Goal: Navigation & Orientation: Find specific page/section

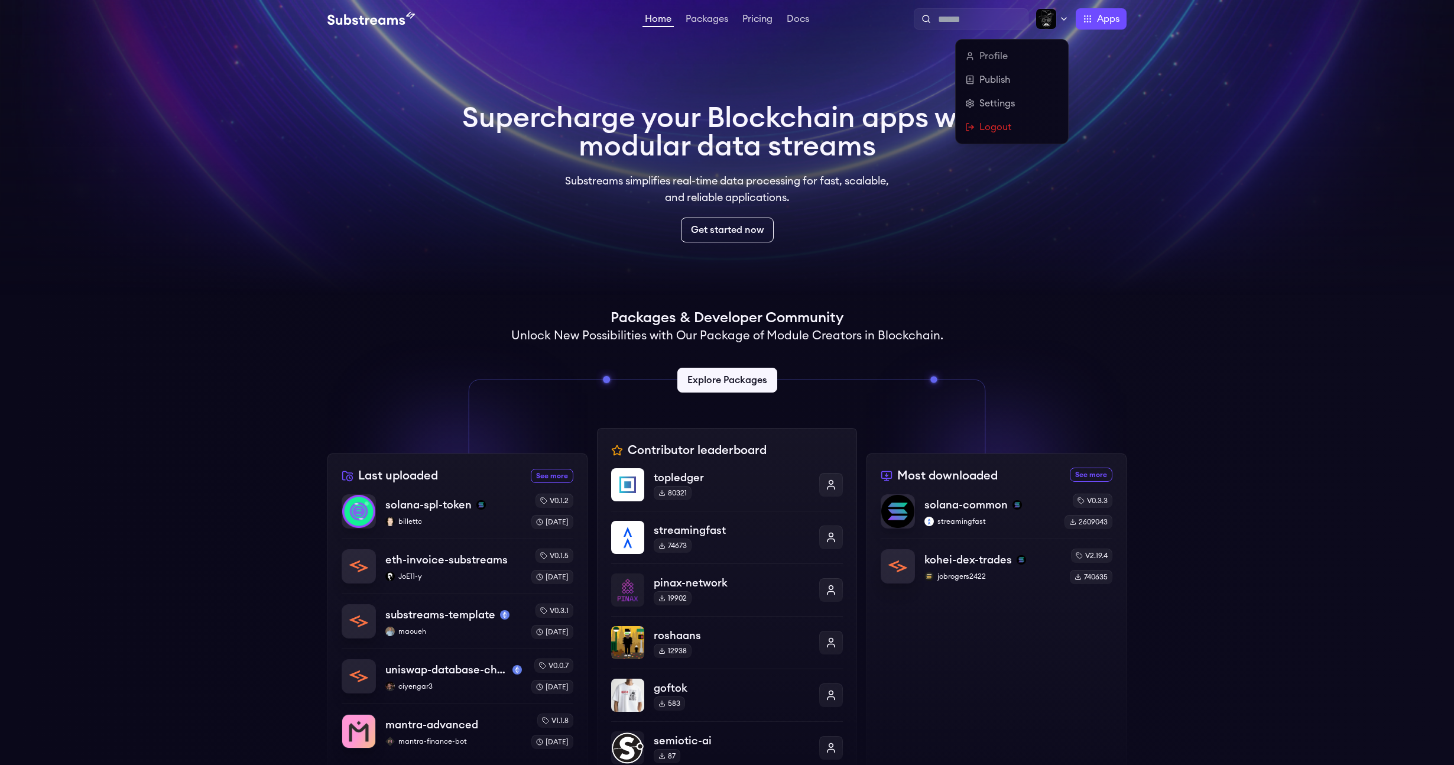
click at [1054, 24] on img at bounding box center [1045, 18] width 21 height 21
click at [998, 56] on link "Profile" at bounding box center [1011, 56] width 93 height 14
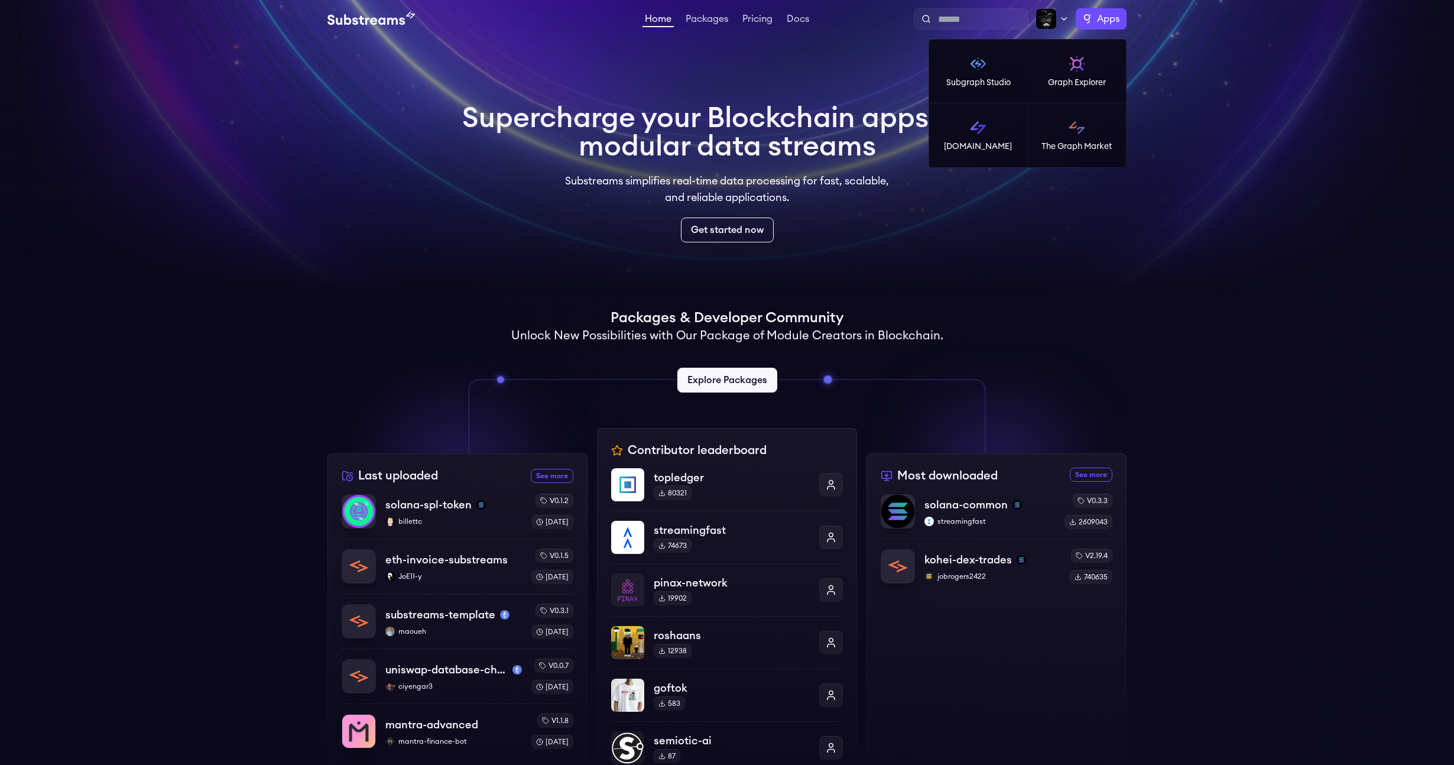
click at [1092, 25] on label "Apps" at bounding box center [1101, 18] width 51 height 21
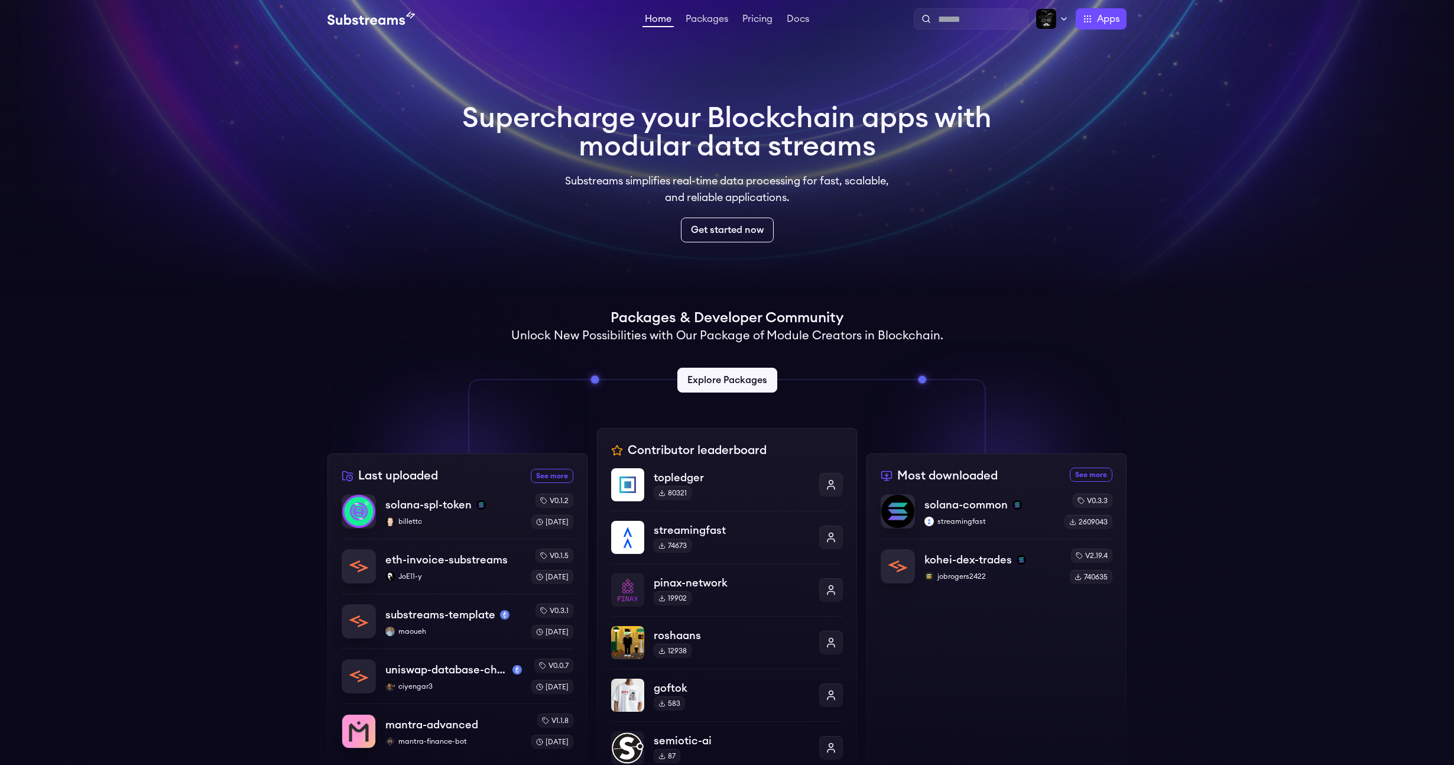
click at [1033, 24] on div "Profile Publish Settings Logout Apps Subgraph Studio Graph Explorer Substreams.…" at bounding box center [968, 18] width 315 height 21
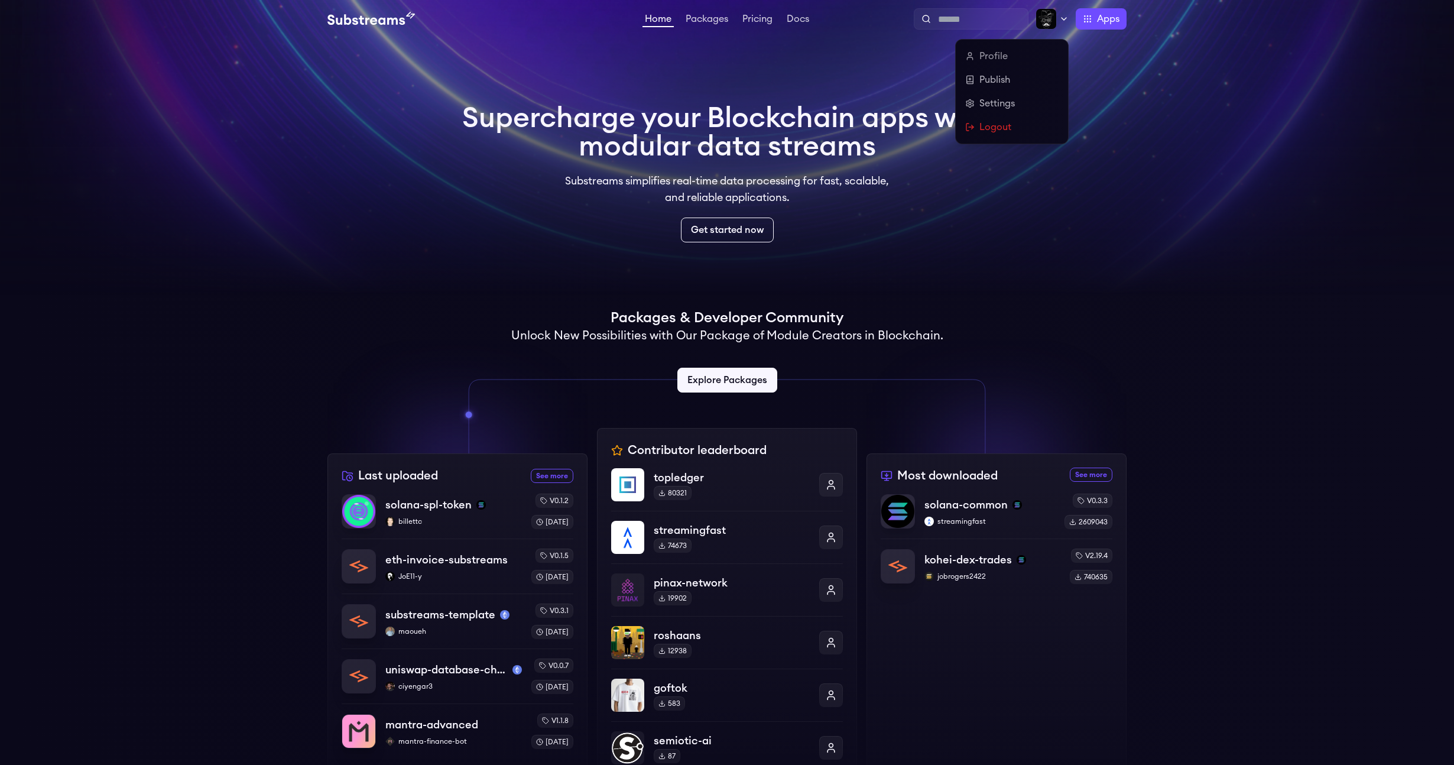
click at [1043, 29] on img at bounding box center [1045, 18] width 21 height 21
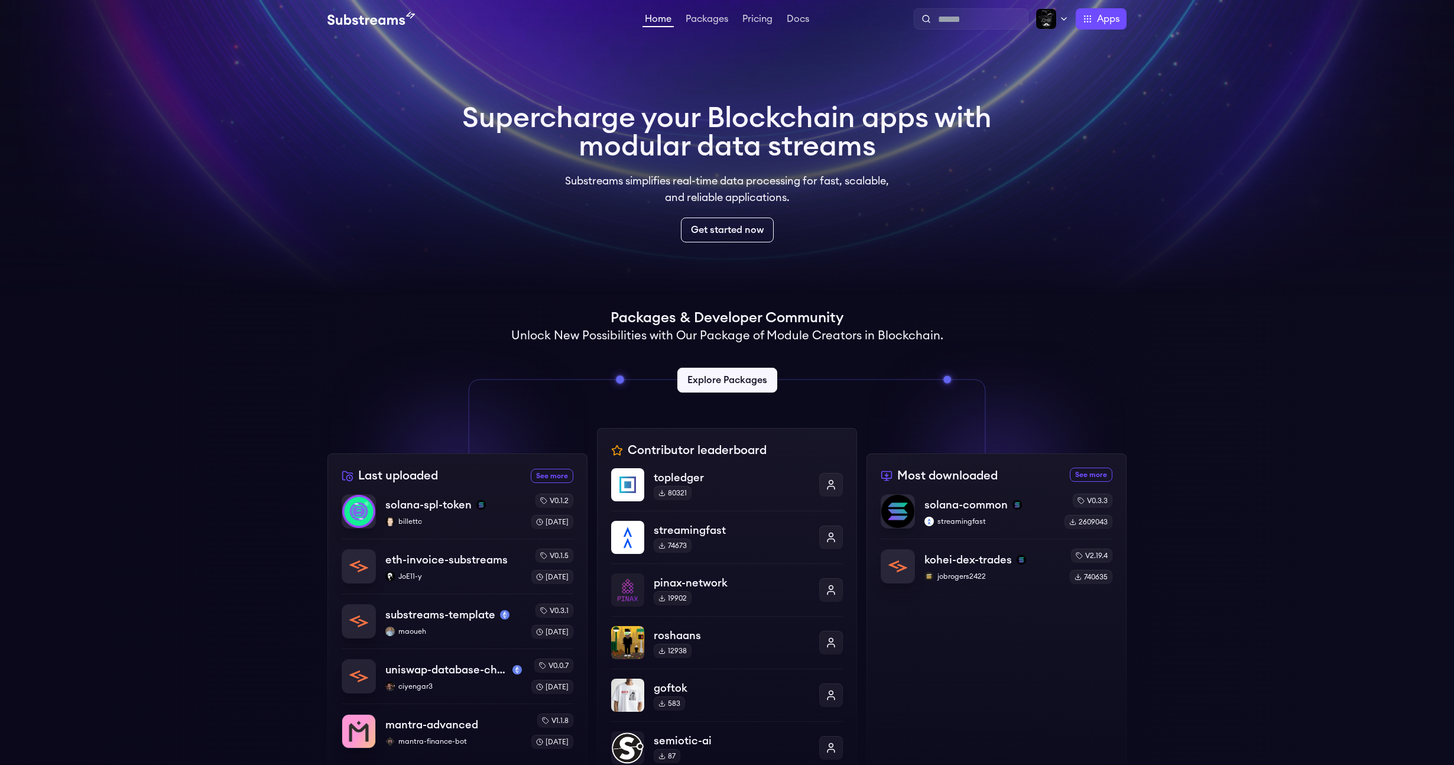
click at [1103, 30] on div "Home Packages Pricing Docs Home Packages Pricing Docs Profile Publish Settings …" at bounding box center [727, 19] width 1454 height 38
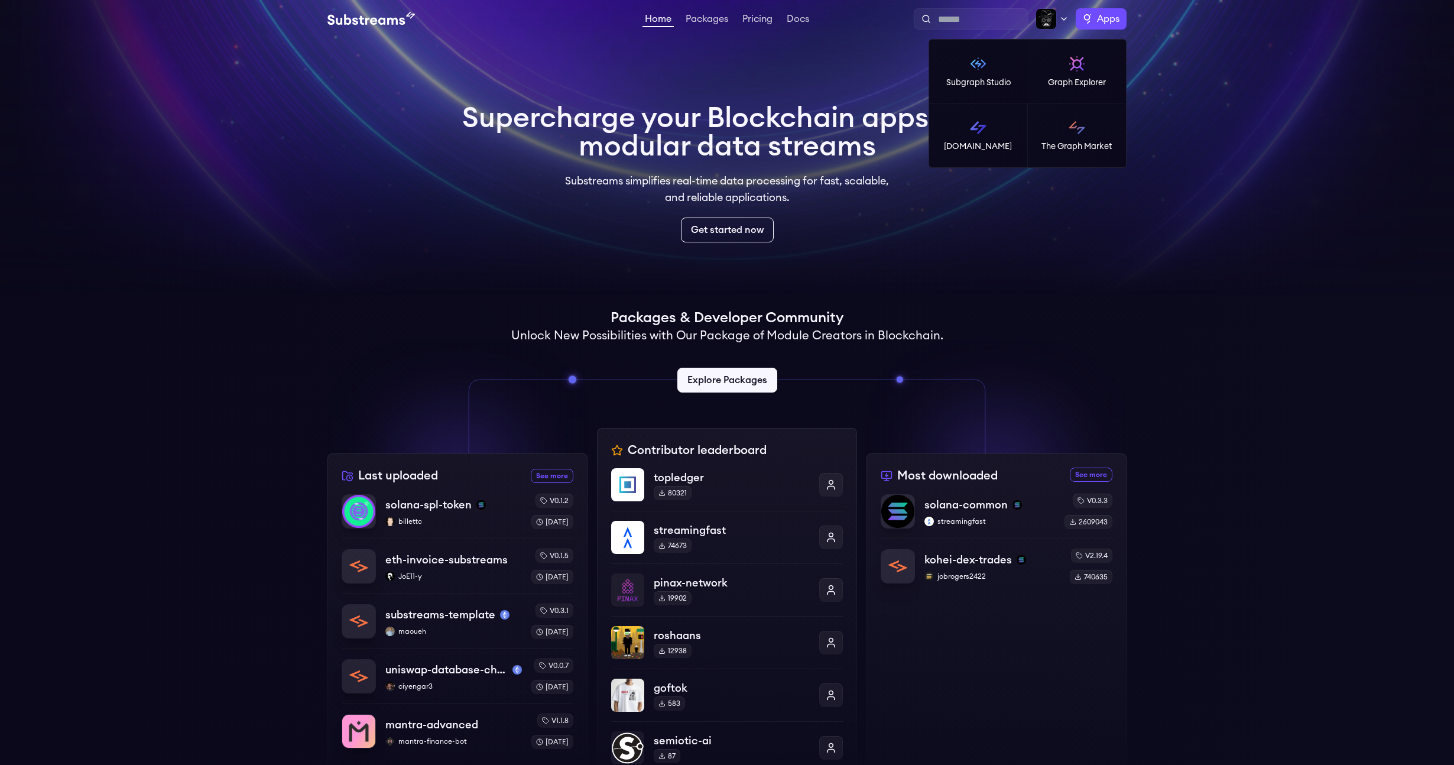
click at [1105, 24] on span "Apps" at bounding box center [1108, 19] width 22 height 14
click at [1001, 113] on link "[DOMAIN_NAME]" at bounding box center [978, 135] width 99 height 64
click at [1111, 17] on span "Apps" at bounding box center [1108, 19] width 22 height 14
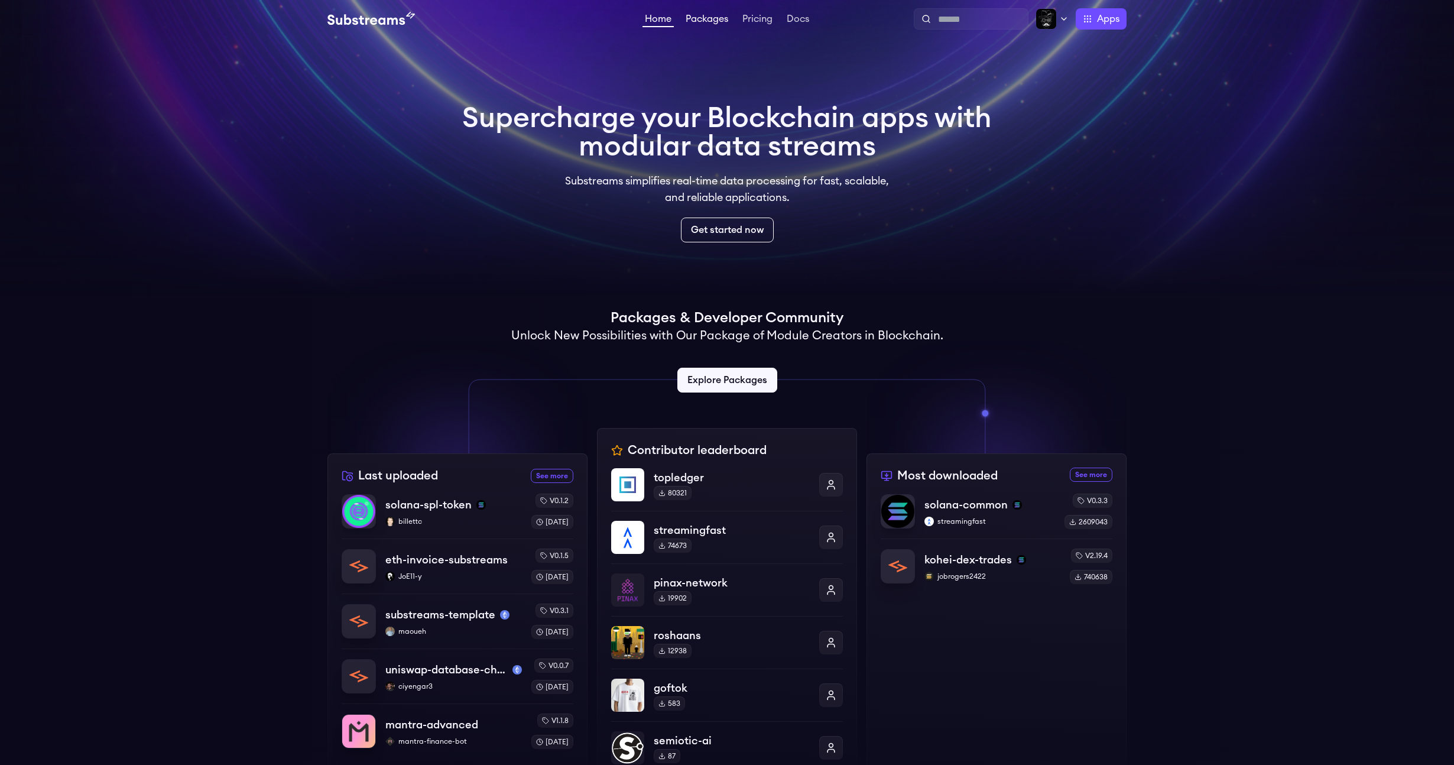
click at [720, 24] on link "Packages" at bounding box center [706, 20] width 47 height 12
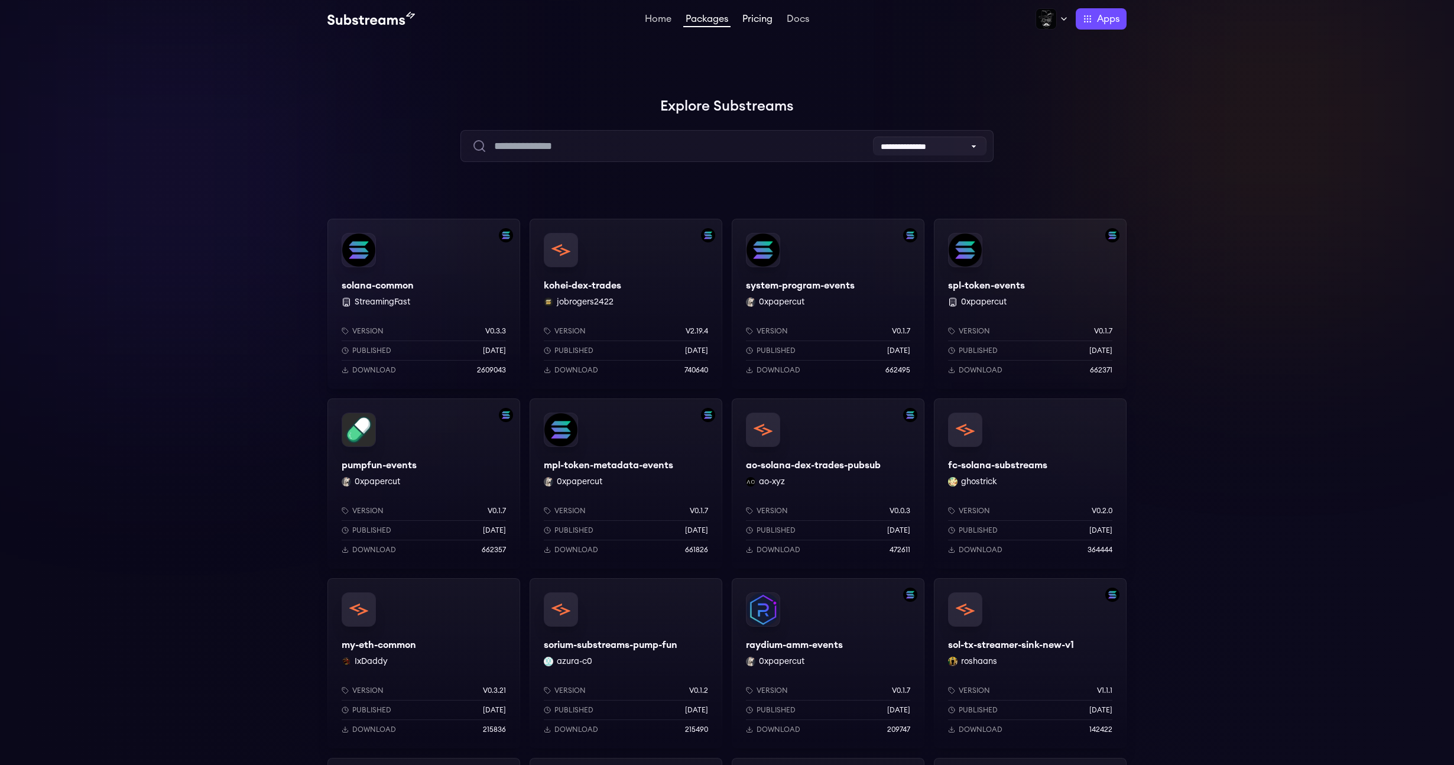
click at [746, 21] on link "Pricing" at bounding box center [757, 20] width 35 height 12
